Goal: Use online tool/utility: Utilize a website feature to perform a specific function

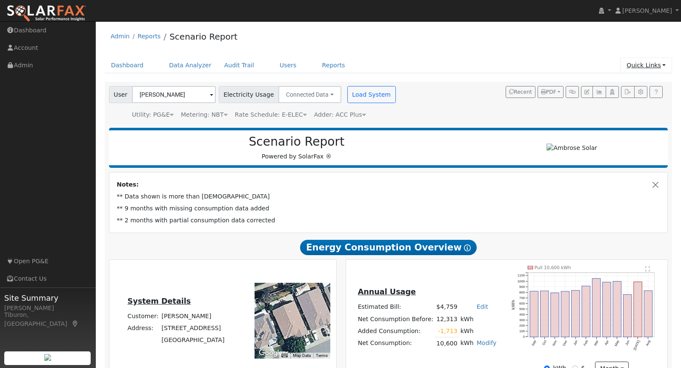
click at [650, 68] on link "Quick Links" at bounding box center [646, 65] width 52 height 16
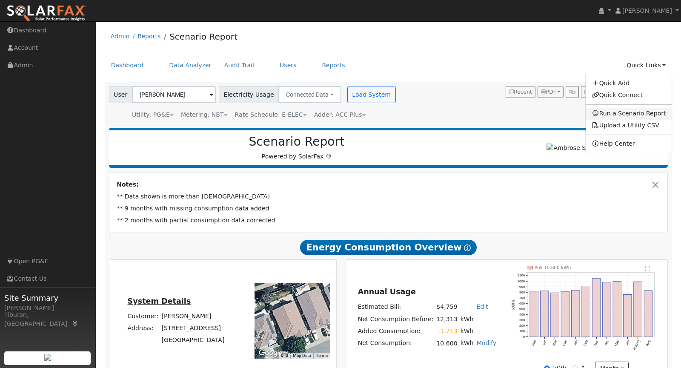
click at [632, 112] on link "Run a Scenario Report" at bounding box center [628, 114] width 86 height 12
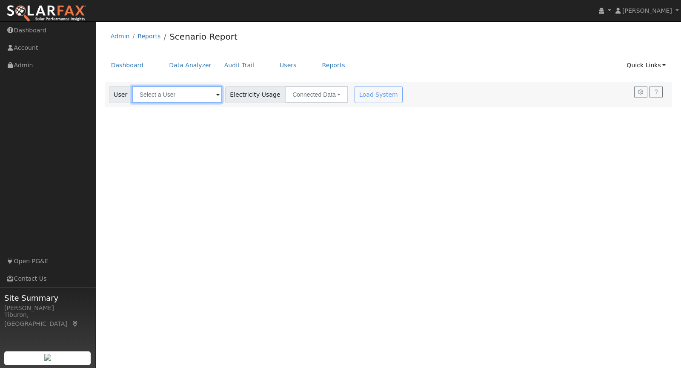
click at [154, 99] on input "text" at bounding box center [177, 94] width 90 height 17
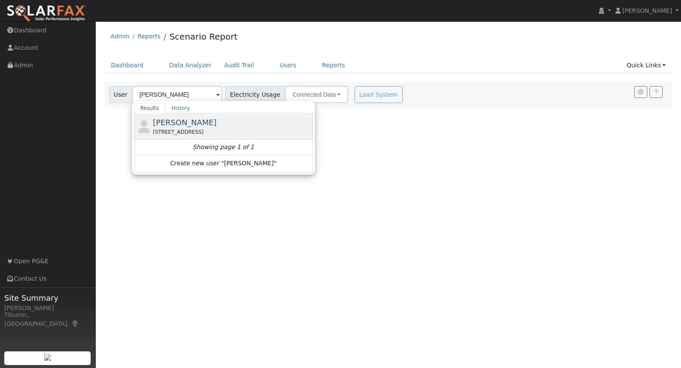
click at [180, 122] on span "[PERSON_NAME]" at bounding box center [185, 122] width 64 height 9
type input "[PERSON_NAME]"
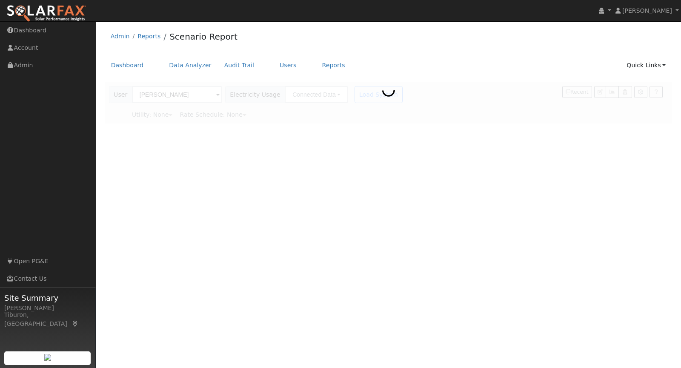
type input "Pacific Gas & Electric"
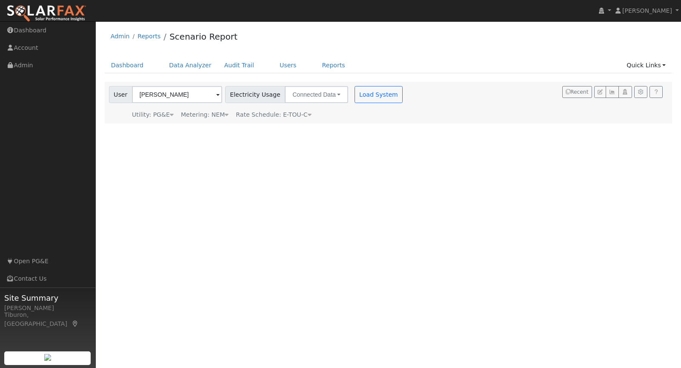
click at [225, 114] on icon at bounding box center [227, 114] width 4 height 6
click at [242, 127] on button "NEM" at bounding box center [246, 127] width 34 height 17
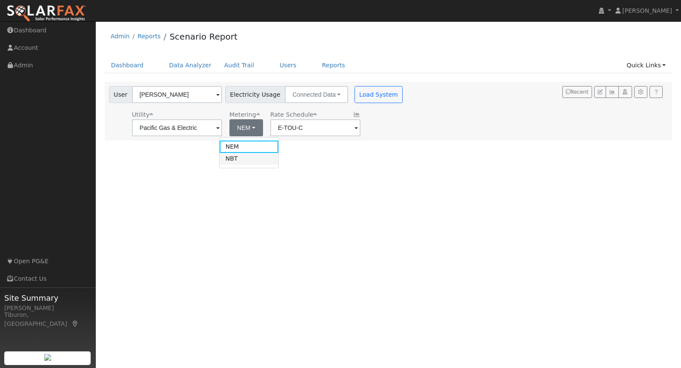
click at [240, 163] on link "NBT" at bounding box center [249, 159] width 59 height 12
type input "E-ELEC"
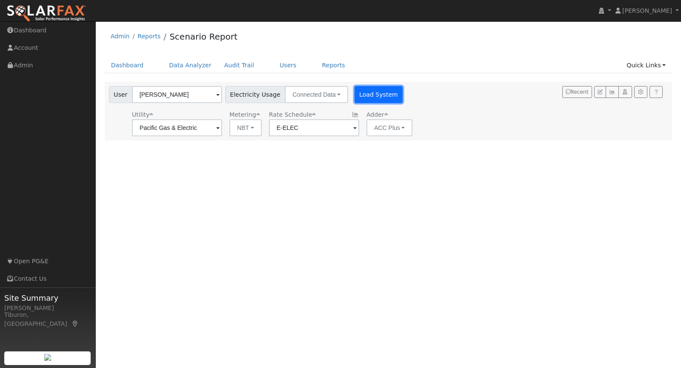
click at [360, 92] on button "Load System" at bounding box center [378, 94] width 48 height 17
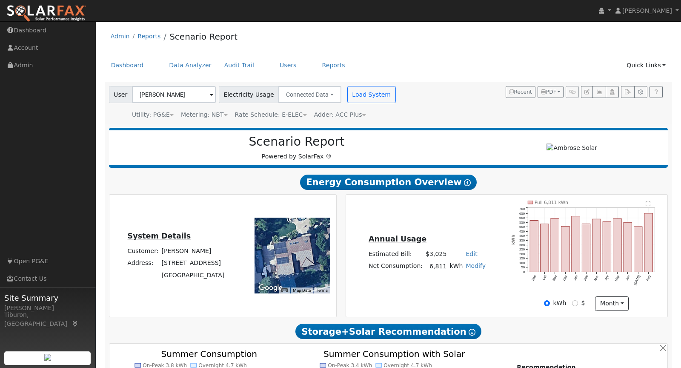
scroll to position [454, 0]
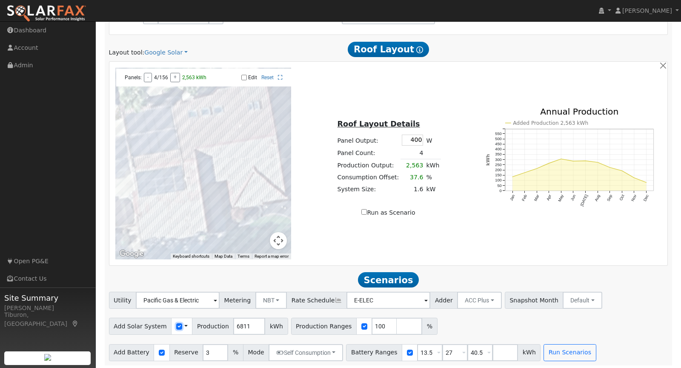
click at [176, 324] on input "checkbox" at bounding box center [179, 326] width 6 height 6
checkbox input "true"
click at [162, 51] on link "Google Solar" at bounding box center [165, 52] width 43 height 9
click at [162, 91] on link "Aurora" at bounding box center [172, 91] width 59 height 12
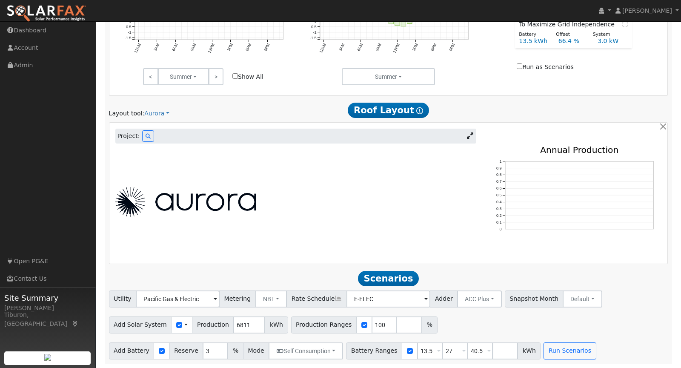
scroll to position [288, 0]
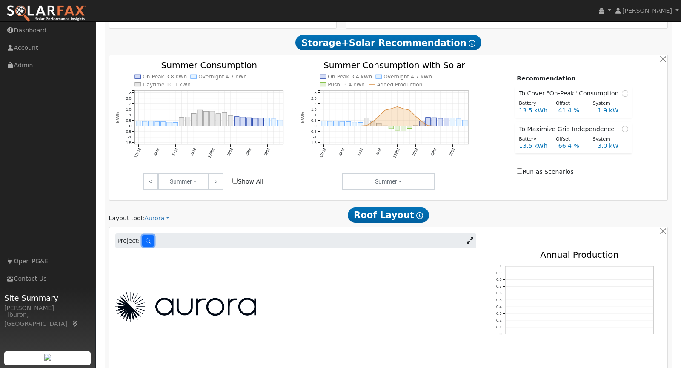
click at [146, 239] on icon at bounding box center [147, 240] width 5 height 5
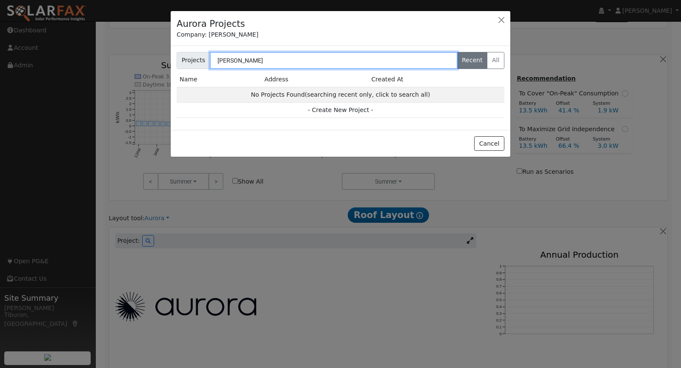
click at [285, 59] on input "[PERSON_NAME]" at bounding box center [334, 60] width 248 height 17
type input "[PERSON_NAME]"
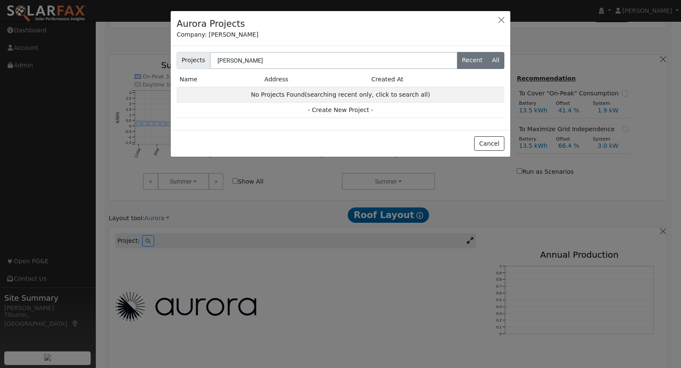
click at [497, 63] on label "All" at bounding box center [495, 60] width 17 height 17
click at [182, 57] on input "All" at bounding box center [179, 55] width 6 height 6
radio input "true"
radio input "false"
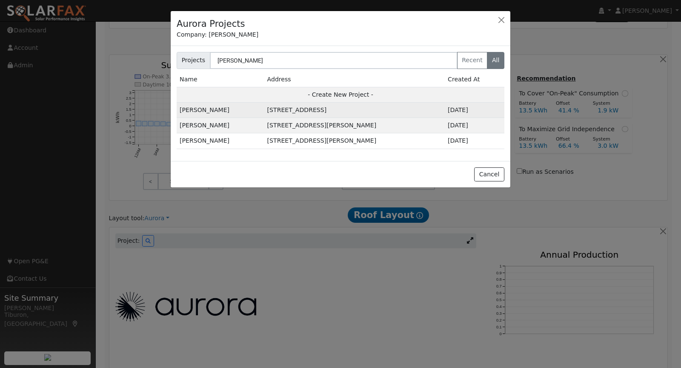
click at [321, 106] on td "[STREET_ADDRESS]" at bounding box center [354, 110] width 180 height 15
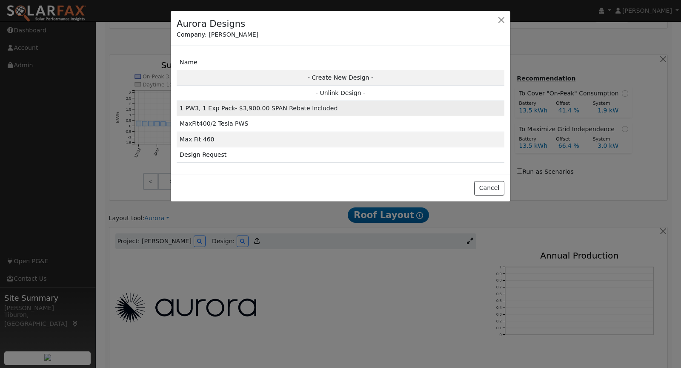
click at [305, 108] on td "1 PW3, 1 Exp Pack- $3,900.00 SPAN Rebate Included" at bounding box center [341, 108] width 328 height 15
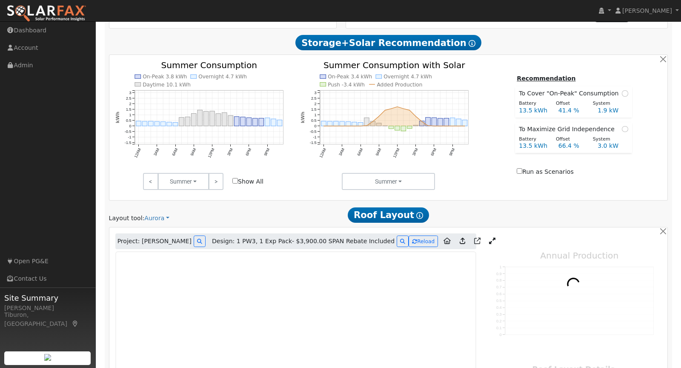
type input "12941"
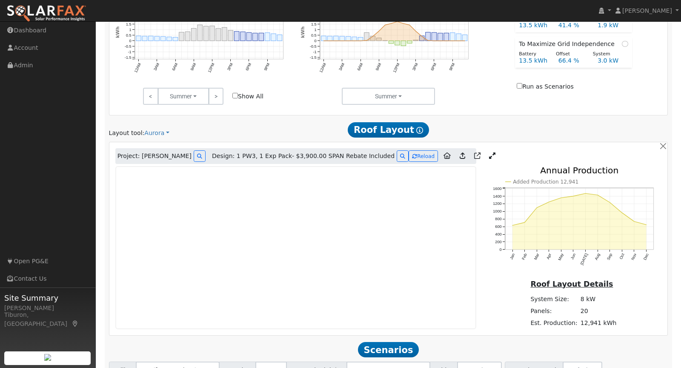
scroll to position [443, 0]
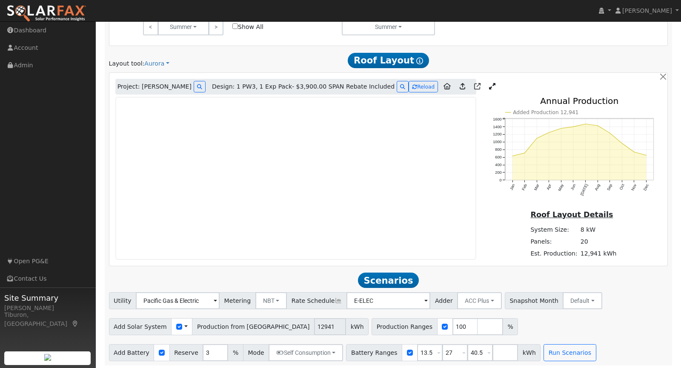
click at [489, 86] on icon at bounding box center [492, 86] width 6 height 6
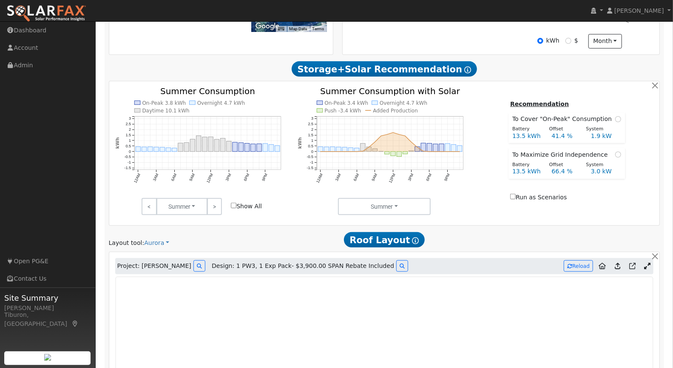
scroll to position [0, 0]
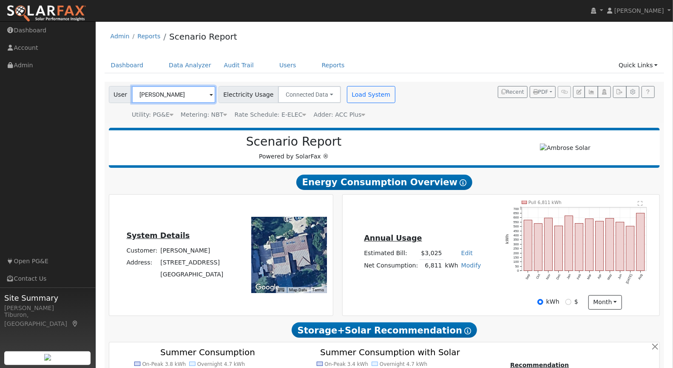
click at [161, 89] on input "[PERSON_NAME]" at bounding box center [174, 94] width 84 height 17
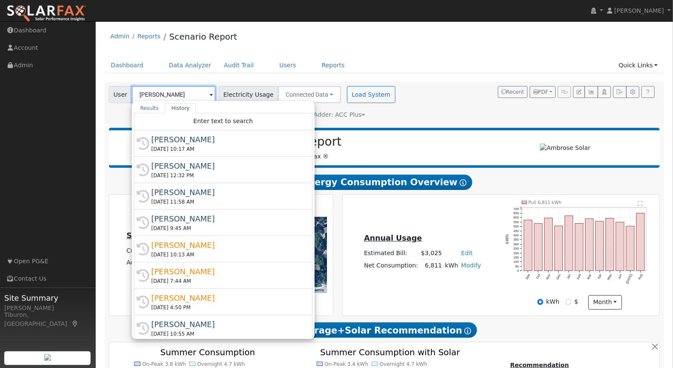
click at [161, 89] on input "[PERSON_NAME]" at bounding box center [174, 94] width 84 height 17
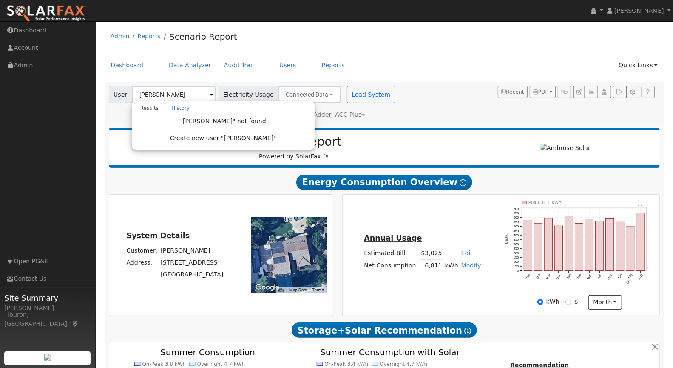
type input "[PERSON_NAME]"
